Goal: Task Accomplishment & Management: Manage account settings

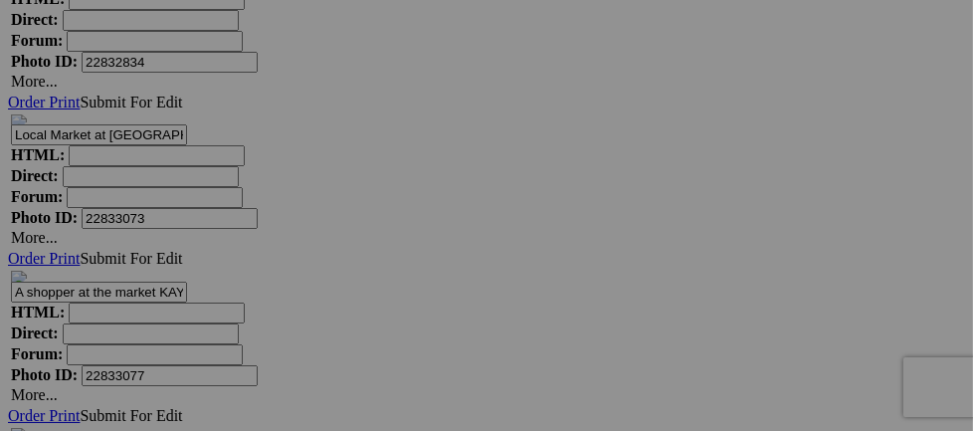
scroll to position [8497, 0]
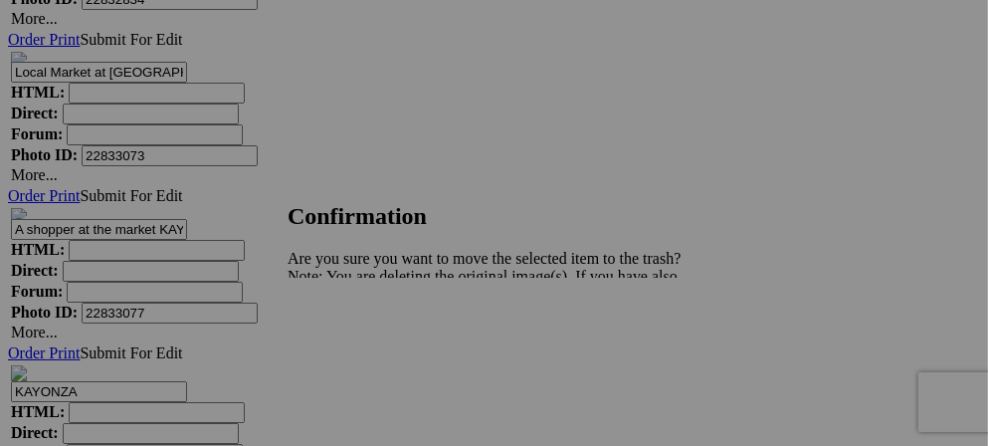
click at [354, 349] on span "Yes" at bounding box center [342, 345] width 23 height 17
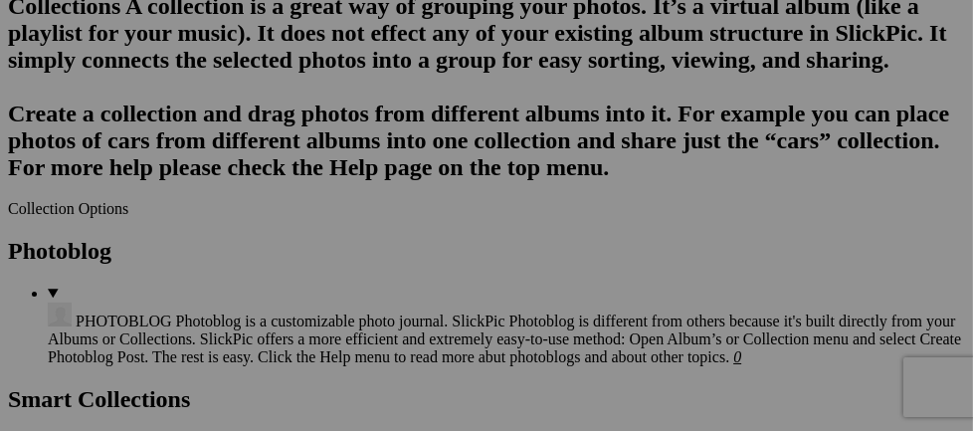
scroll to position [2318, 0]
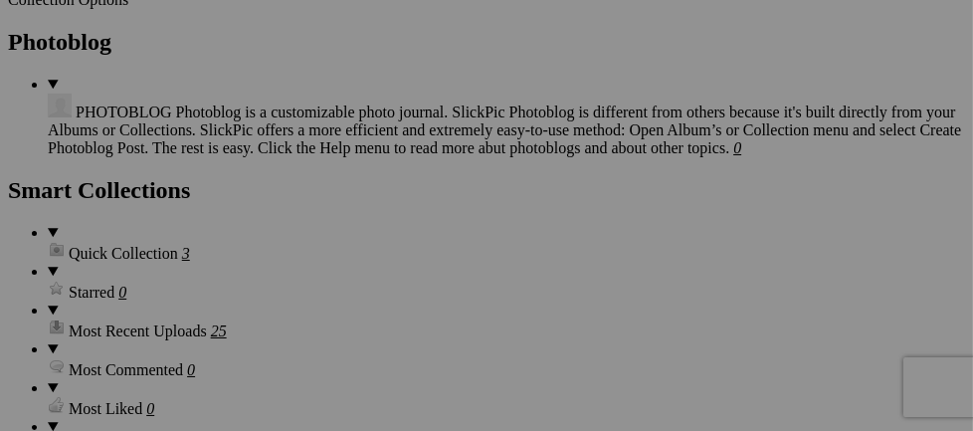
scroll to position [2528, 0]
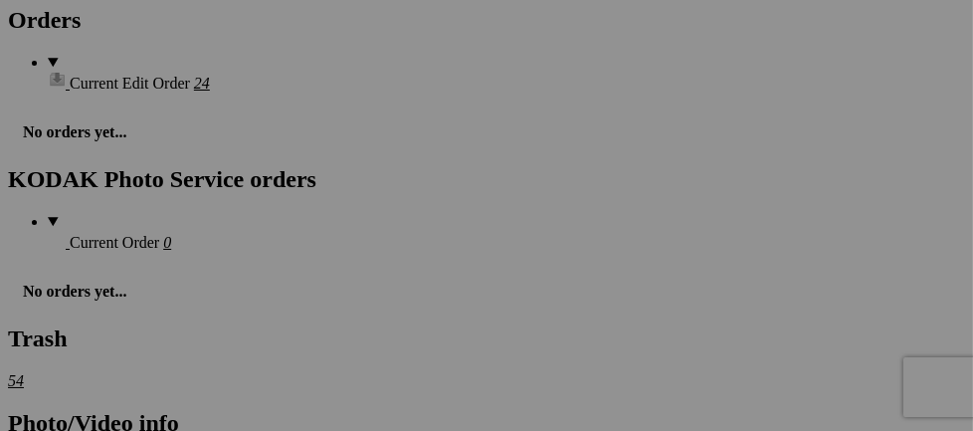
scroll to position [3036, 0]
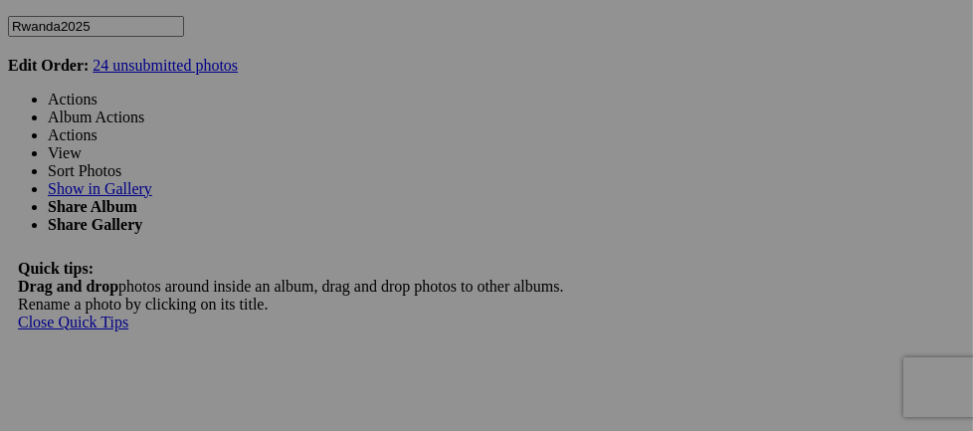
scroll to position [3585, 0]
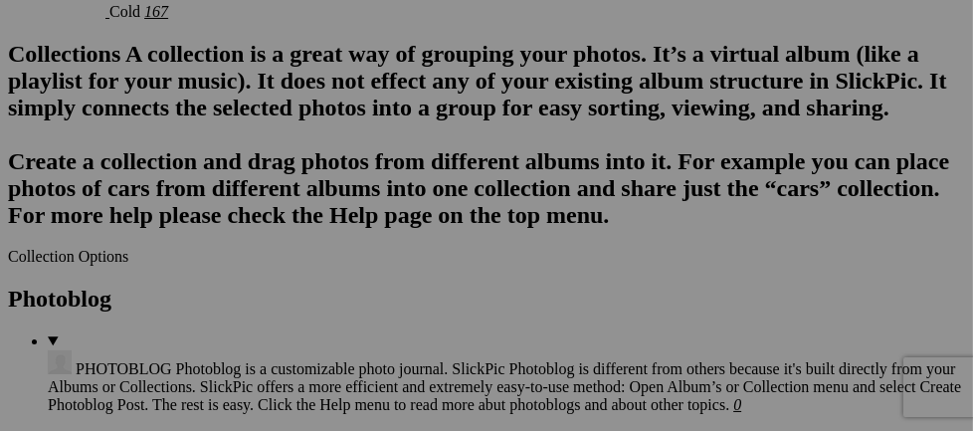
scroll to position [0, 0]
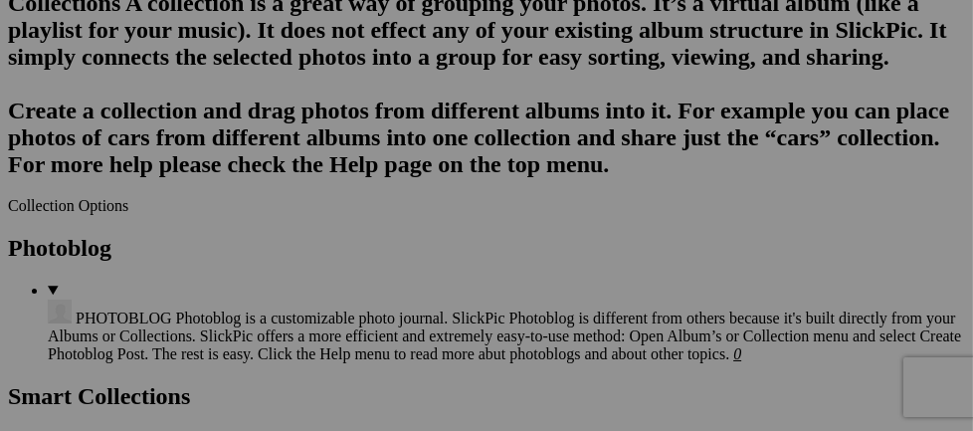
scroll to position [2223, 0]
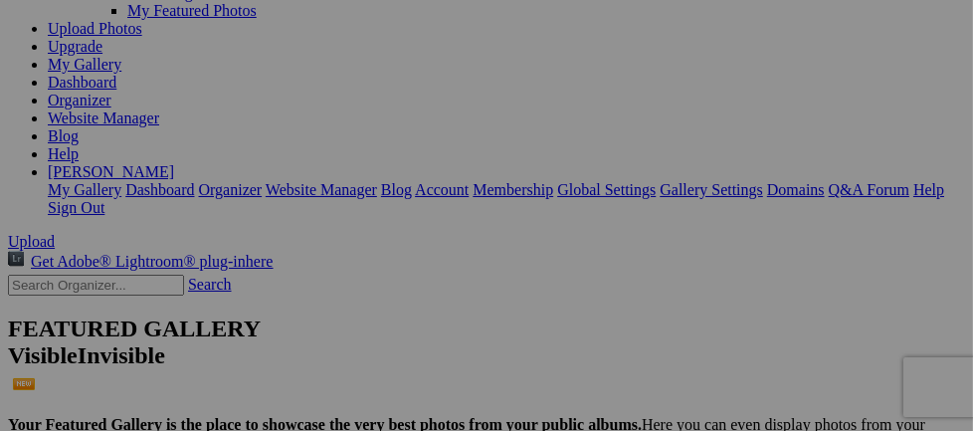
scroll to position [0, 0]
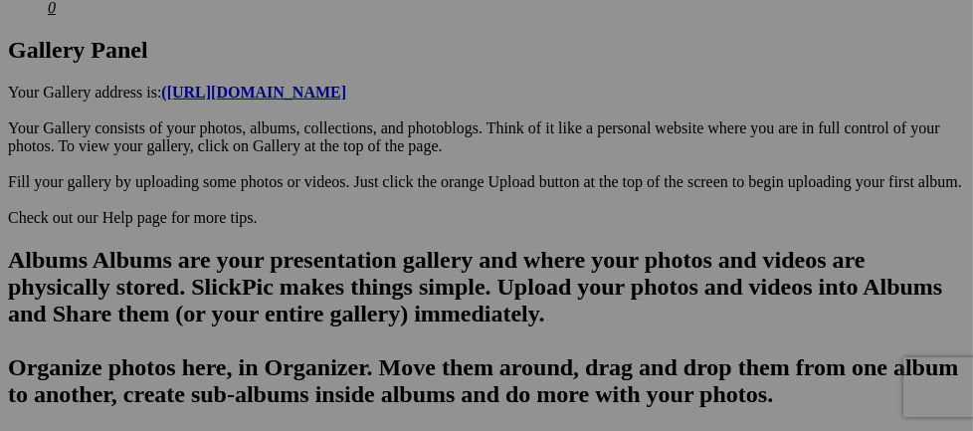
scroll to position [1104, 0]
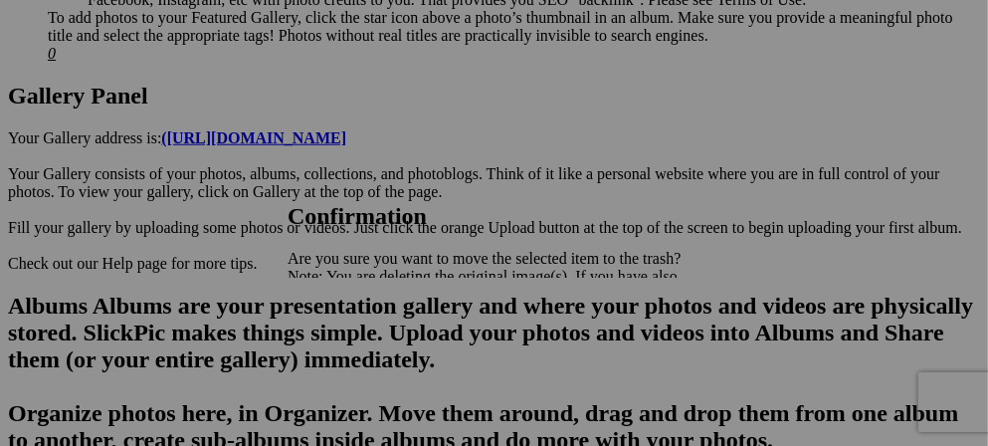
click at [354, 346] on span "Yes" at bounding box center [342, 345] width 23 height 17
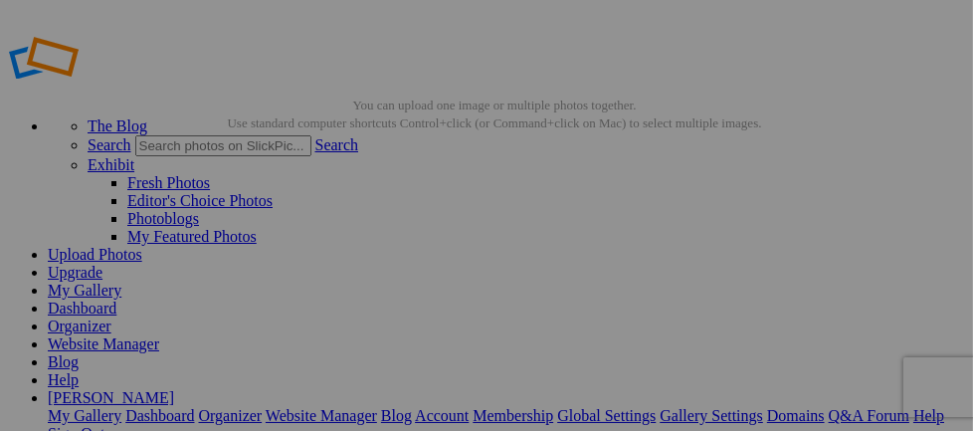
scroll to position [0, 0]
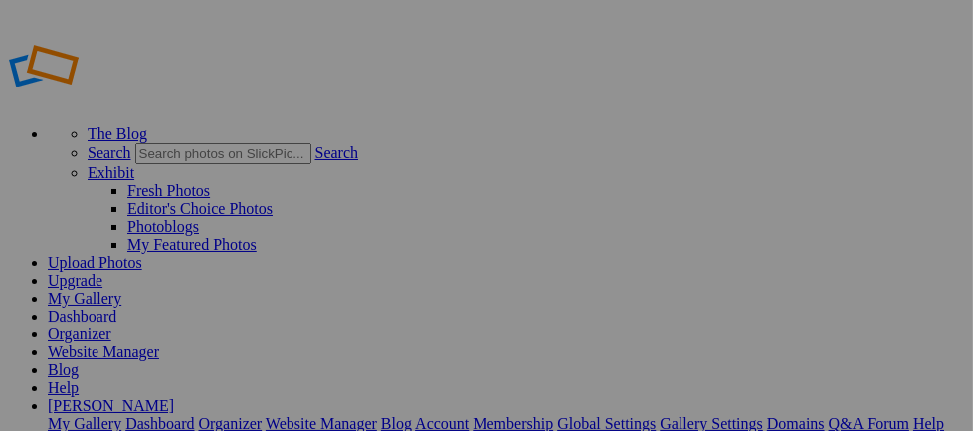
drag, startPoint x: 515, startPoint y: 107, endPoint x: 679, endPoint y: 100, distance: 163.4
